Goal: Transaction & Acquisition: Subscribe to service/newsletter

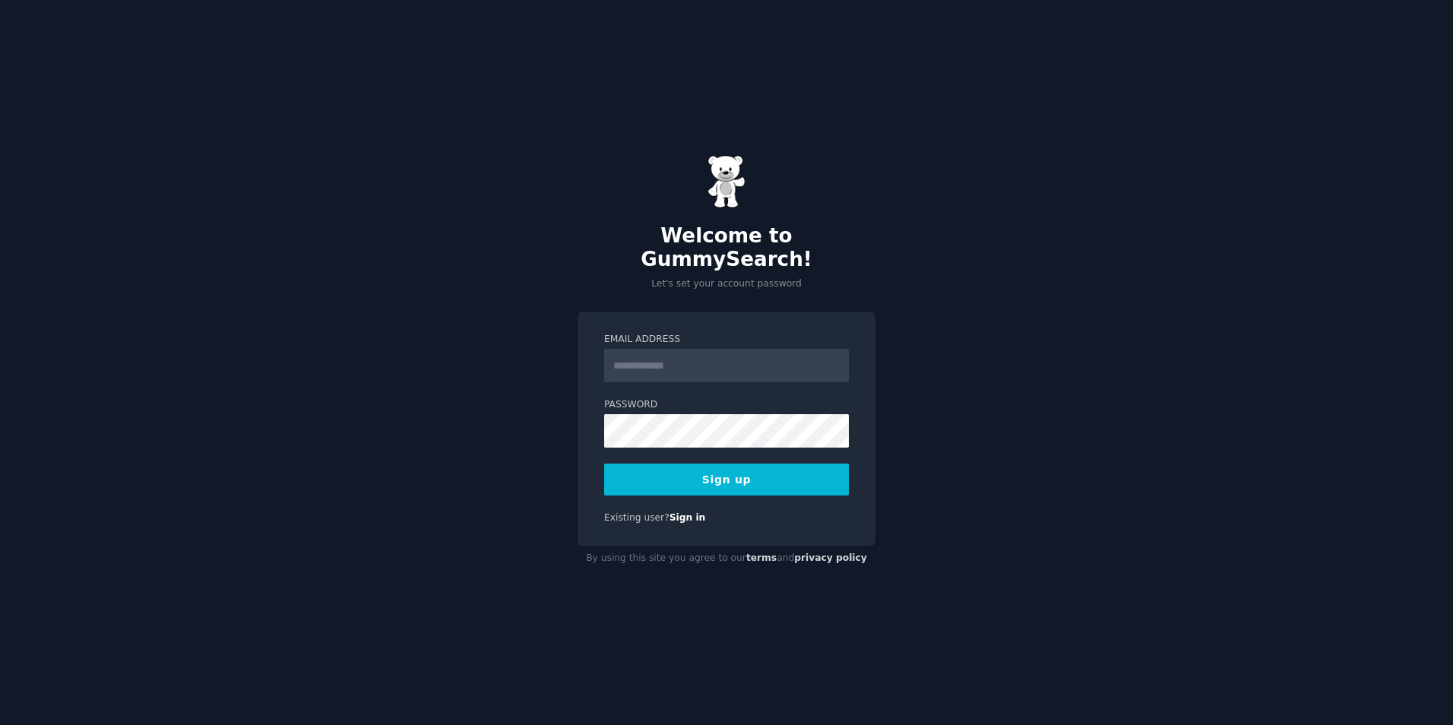
click at [635, 355] on input "Email Address" at bounding box center [726, 365] width 245 height 33
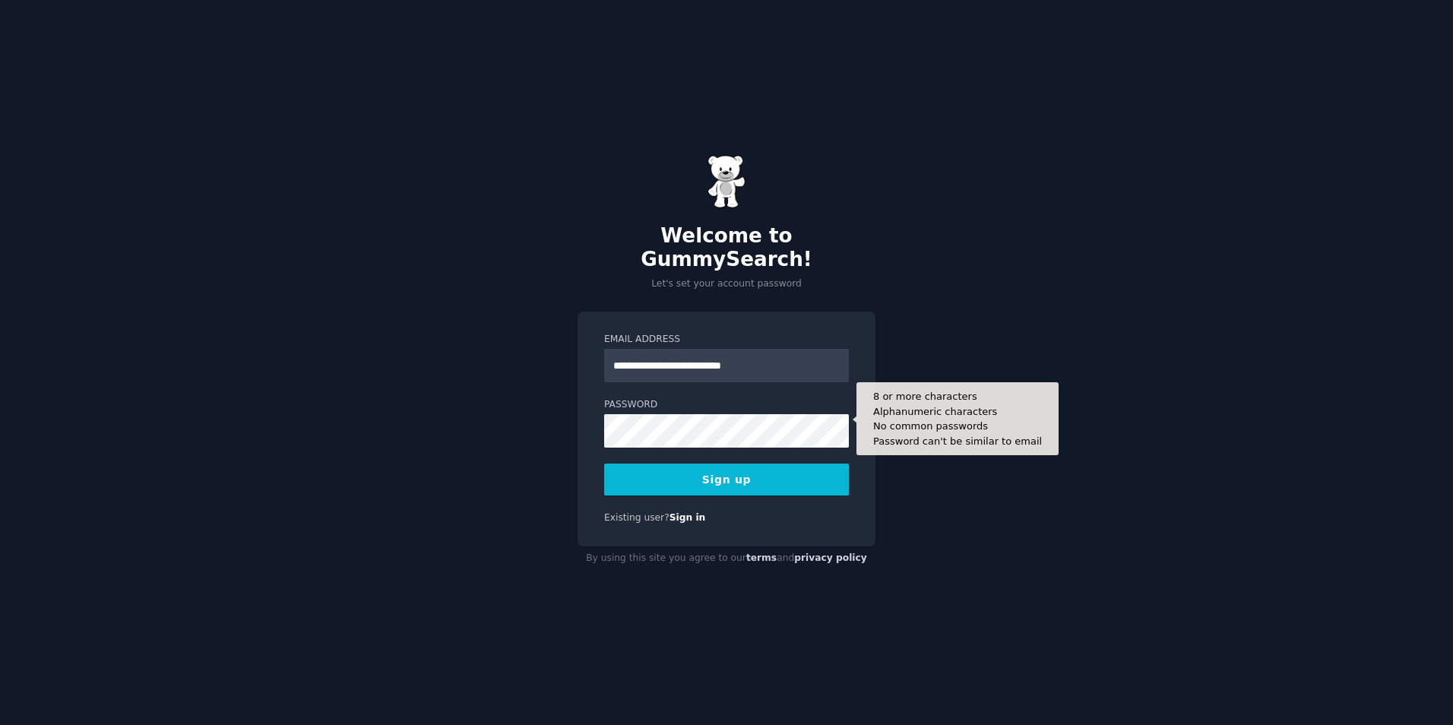
type input "**********"
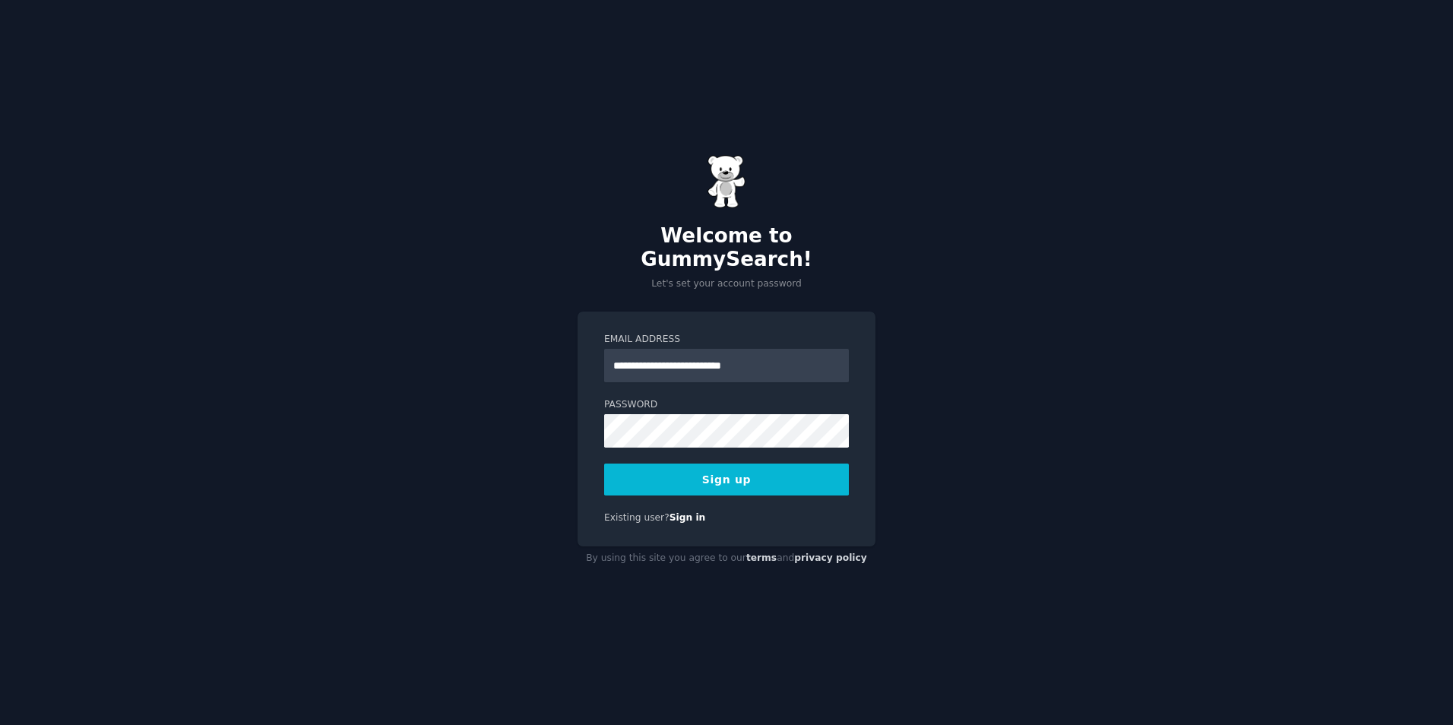
click at [730, 477] on button "Sign up" at bounding box center [726, 480] width 245 height 32
